Goal: Check status: Check status

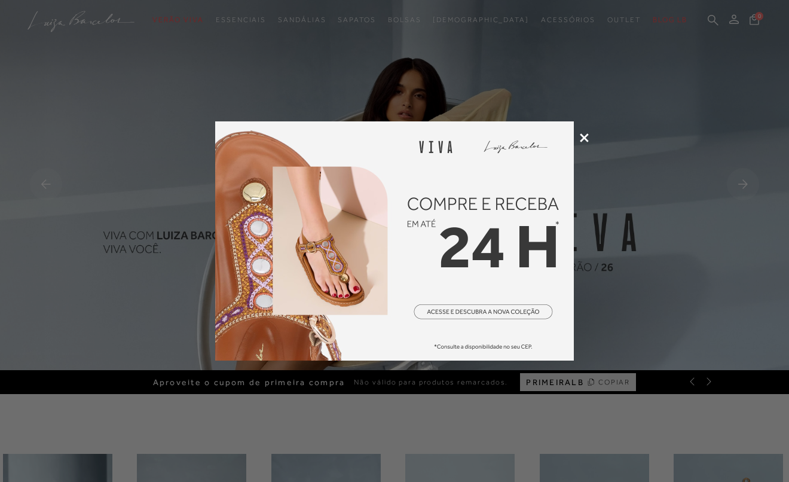
click at [585, 139] on icon at bounding box center [584, 137] width 9 height 9
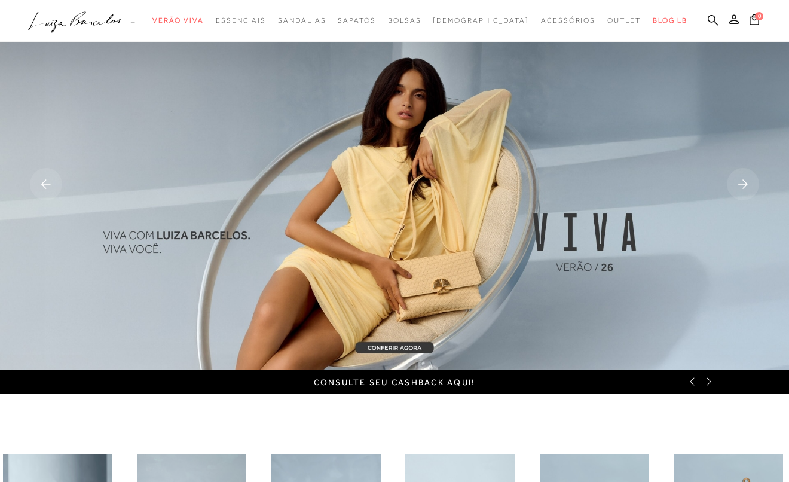
click at [736, 19] on icon at bounding box center [734, 19] width 10 height 10
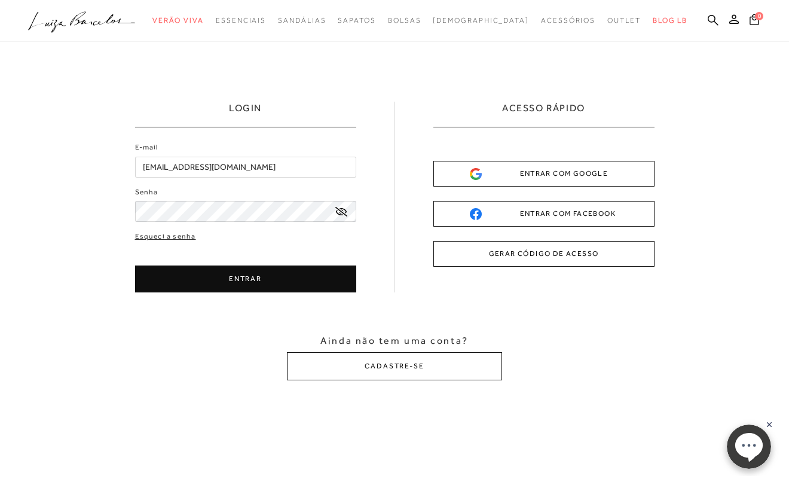
click at [254, 282] on button "ENTRAR" at bounding box center [245, 278] width 221 height 27
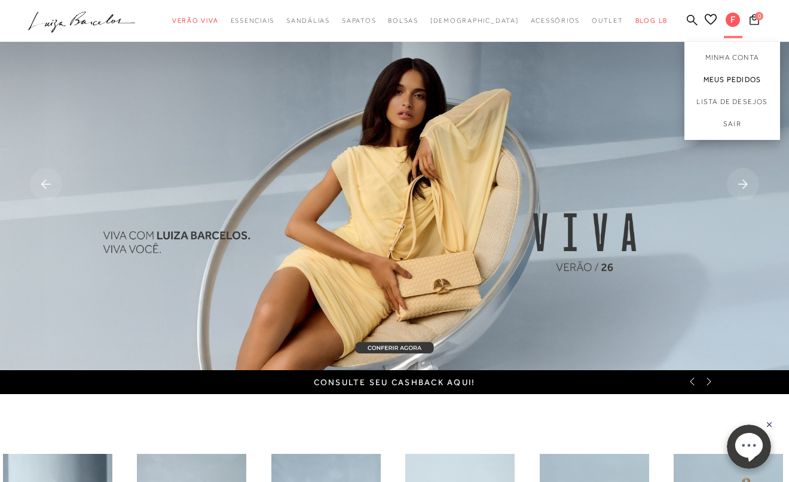
click at [731, 78] on link "Meus Pedidos" at bounding box center [733, 80] width 96 height 22
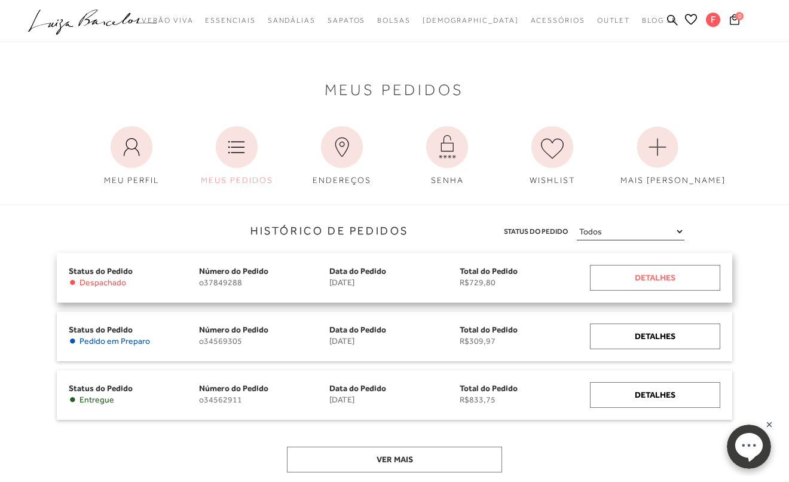
click at [667, 276] on div "Detalhes" at bounding box center [655, 278] width 130 height 26
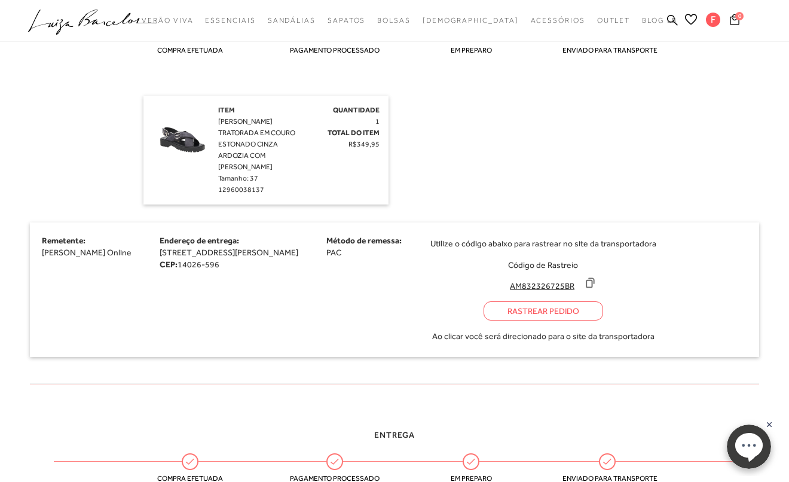
scroll to position [343, 0]
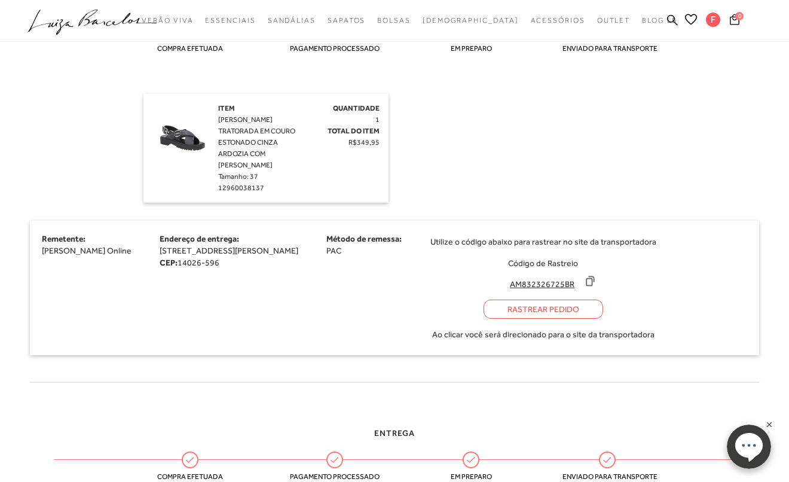
click at [595, 300] on div "Rastrear Pedido" at bounding box center [544, 309] width 120 height 19
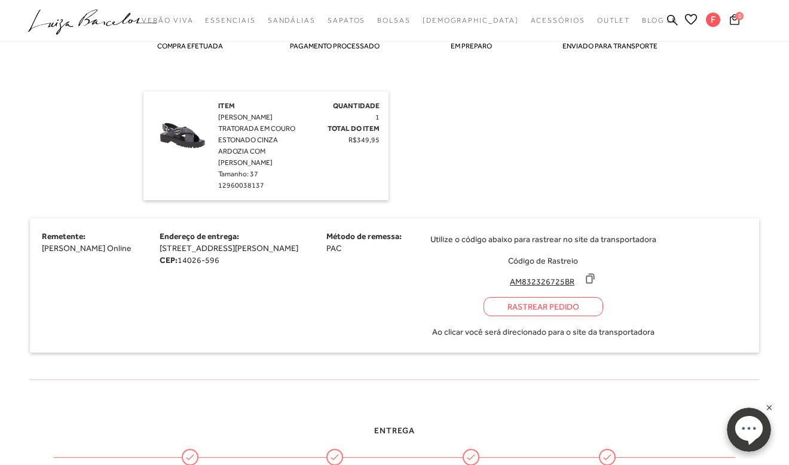
click at [582, 276] on input "AM832326725BR" at bounding box center [543, 282] width 80 height 12
drag, startPoint x: 635, startPoint y: 270, endPoint x: 628, endPoint y: 270, distance: 7.2
click at [582, 276] on input "AM832326725BR" at bounding box center [543, 282] width 80 height 12
click at [596, 273] on icon at bounding box center [590, 279] width 12 height 12
click at [597, 297] on div "Rastrear Pedido" at bounding box center [544, 306] width 120 height 19
